Goal: Information Seeking & Learning: Learn about a topic

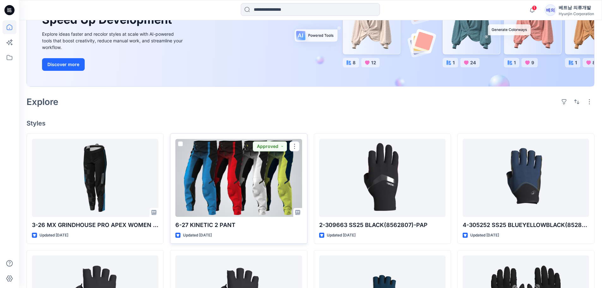
scroll to position [95, 0]
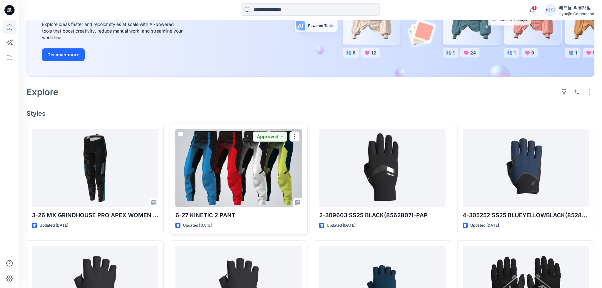
click at [238, 186] on div at bounding box center [238, 168] width 126 height 78
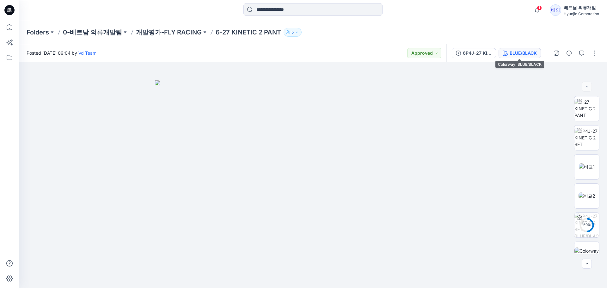
click at [529, 53] on div "BLUE/BLACK" at bounding box center [523, 53] width 27 height 7
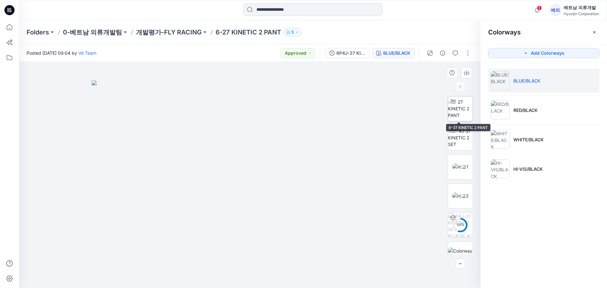
click at [462, 104] on img at bounding box center [460, 109] width 25 height 20
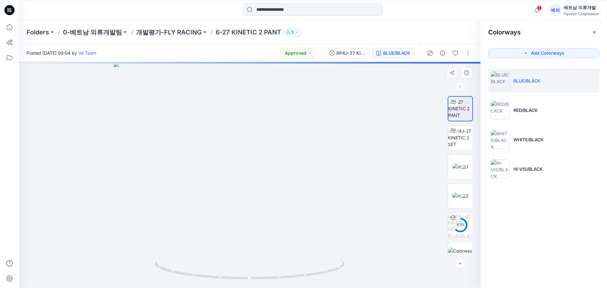
drag, startPoint x: 261, startPoint y: 94, endPoint x: 264, endPoint y: 159, distance: 64.8
click at [264, 159] on img at bounding box center [250, 175] width 272 height 226
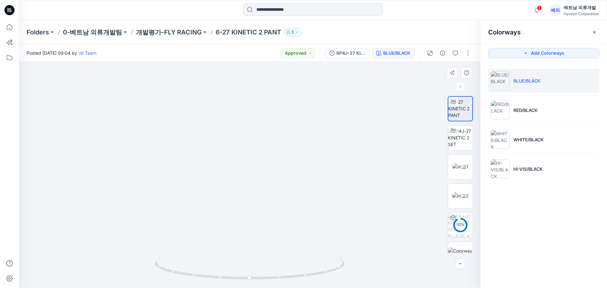
drag, startPoint x: 275, startPoint y: 153, endPoint x: 205, endPoint y: 149, distance: 69.7
click at [205, 149] on img at bounding box center [250, 172] width 205 height 231
drag, startPoint x: 309, startPoint y: 270, endPoint x: 271, endPoint y: 267, distance: 38.1
click at [271, 267] on icon at bounding box center [250, 269] width 191 height 24
drag, startPoint x: 246, startPoint y: 221, endPoint x: 214, endPoint y: 213, distance: 33.3
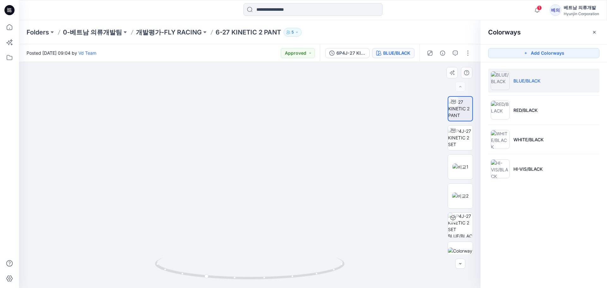
click at [214, 213] on img at bounding box center [249, 160] width 296 height 255
drag, startPoint x: 294, startPoint y: 277, endPoint x: 264, endPoint y: 260, distance: 34.4
click at [280, 276] on icon at bounding box center [250, 269] width 191 height 24
drag, startPoint x: 168, startPoint y: 256, endPoint x: 264, endPoint y: 252, distance: 95.9
click at [264, 252] on div at bounding box center [249, 175] width 461 height 226
